Goal: Transaction & Acquisition: Purchase product/service

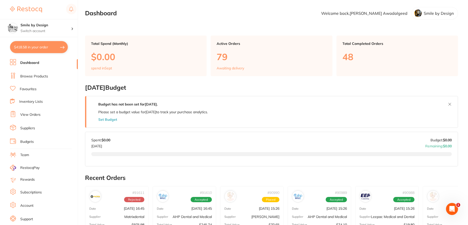
click at [37, 77] on link "Browse Products" at bounding box center [34, 76] width 28 height 5
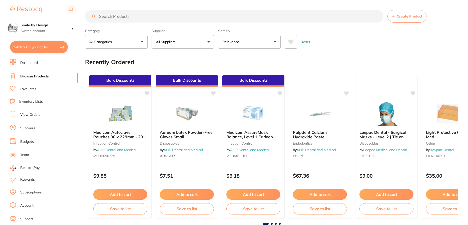
click at [118, 15] on input "search" at bounding box center [234, 16] width 299 height 13
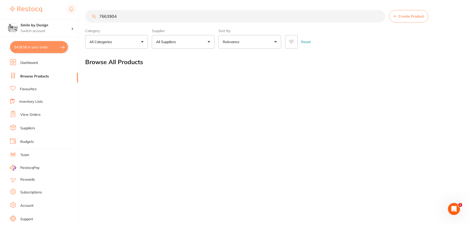
click at [126, 17] on input "7663904" at bounding box center [235, 16] width 300 height 13
type input "7663904"
click at [127, 16] on input "7663904" at bounding box center [235, 16] width 300 height 13
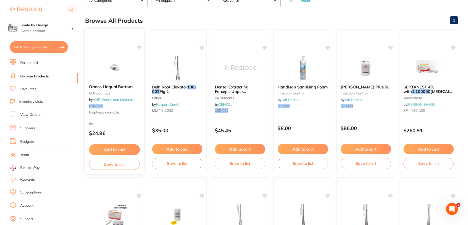
scroll to position [50, 0]
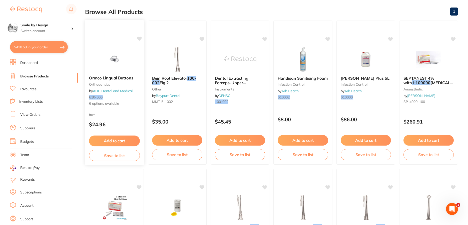
type input "6100002."
click at [120, 69] on img at bounding box center [114, 58] width 33 height 25
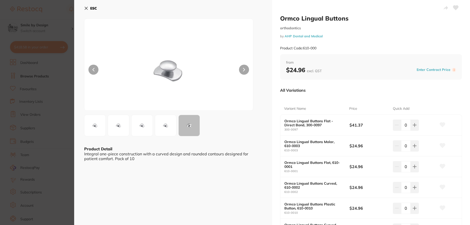
click at [91, 70] on button at bounding box center [93, 70] width 10 height 10
